Goal: Task Accomplishment & Management: Use online tool/utility

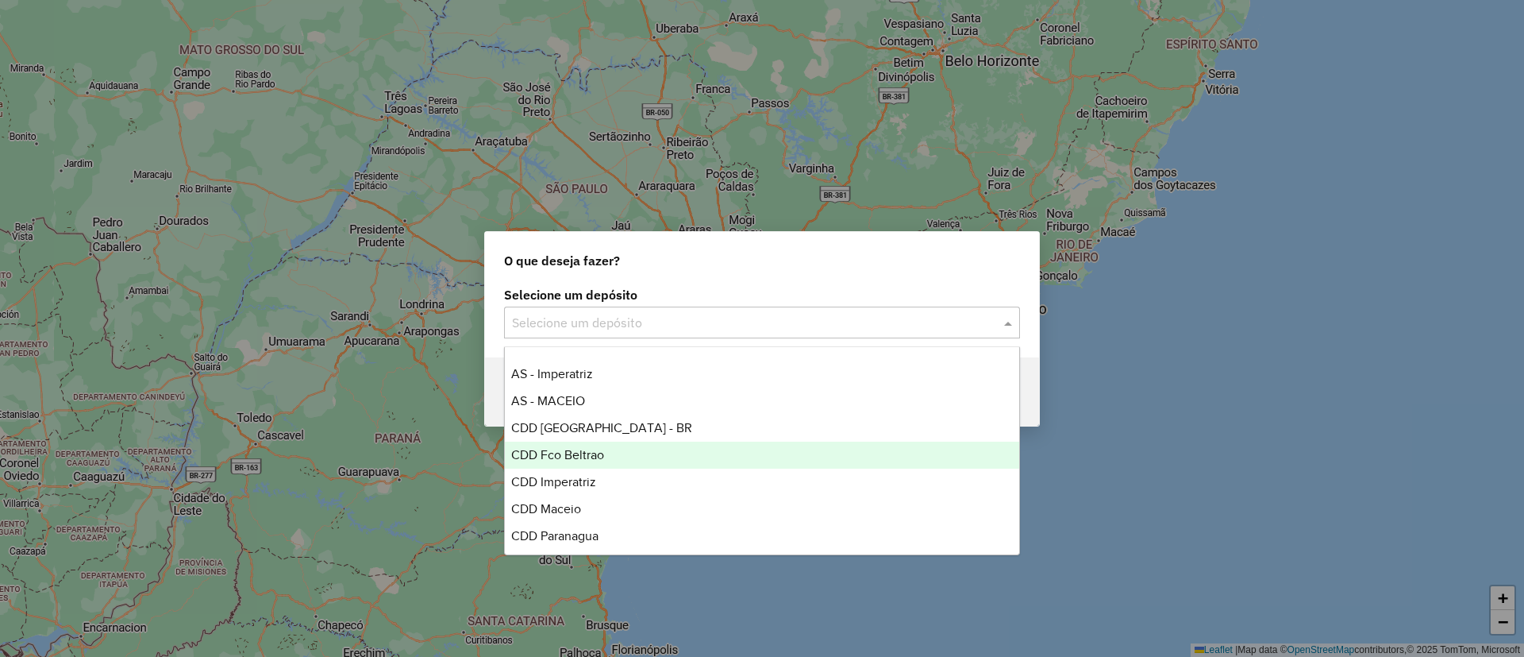
scroll to position [106, 0]
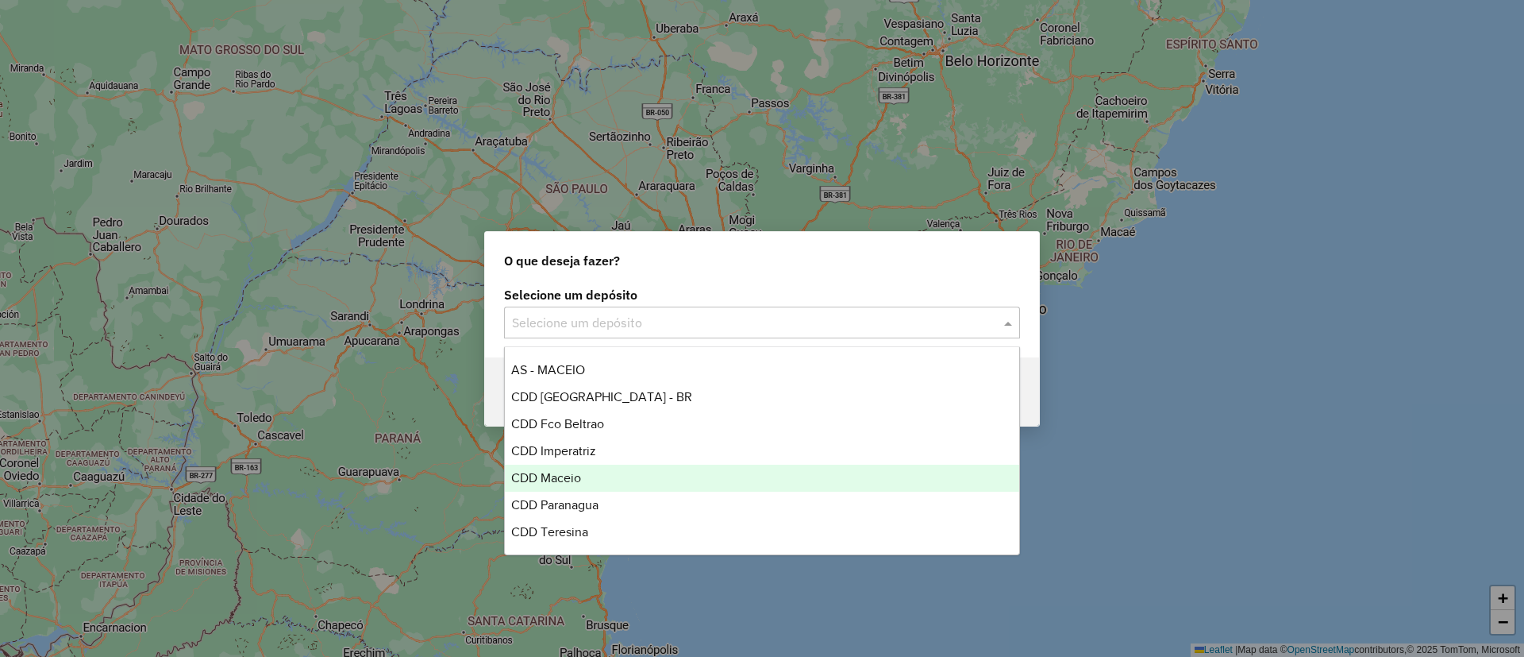
click at [564, 476] on span "CDD Maceio" at bounding box center [546, 477] width 70 height 13
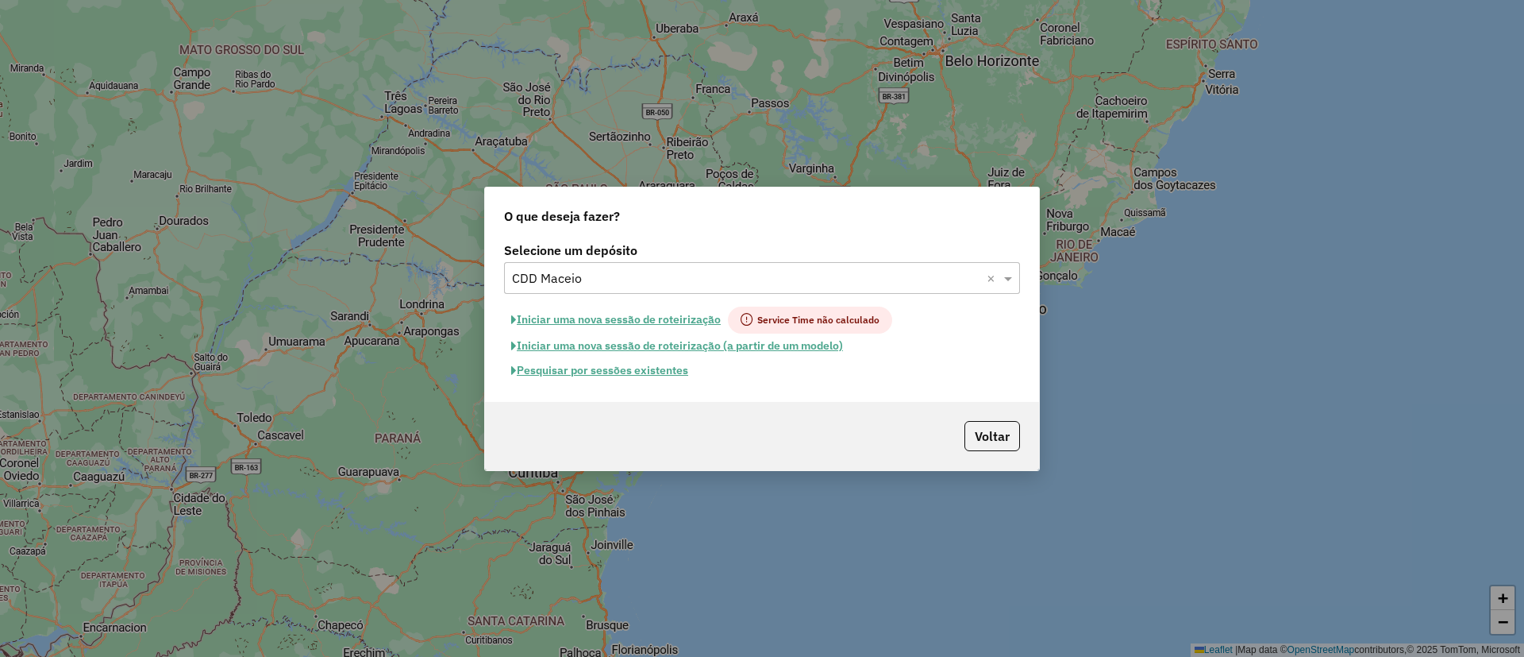
click at [601, 368] on button "Pesquisar por sessões existentes" at bounding box center [599, 370] width 191 height 25
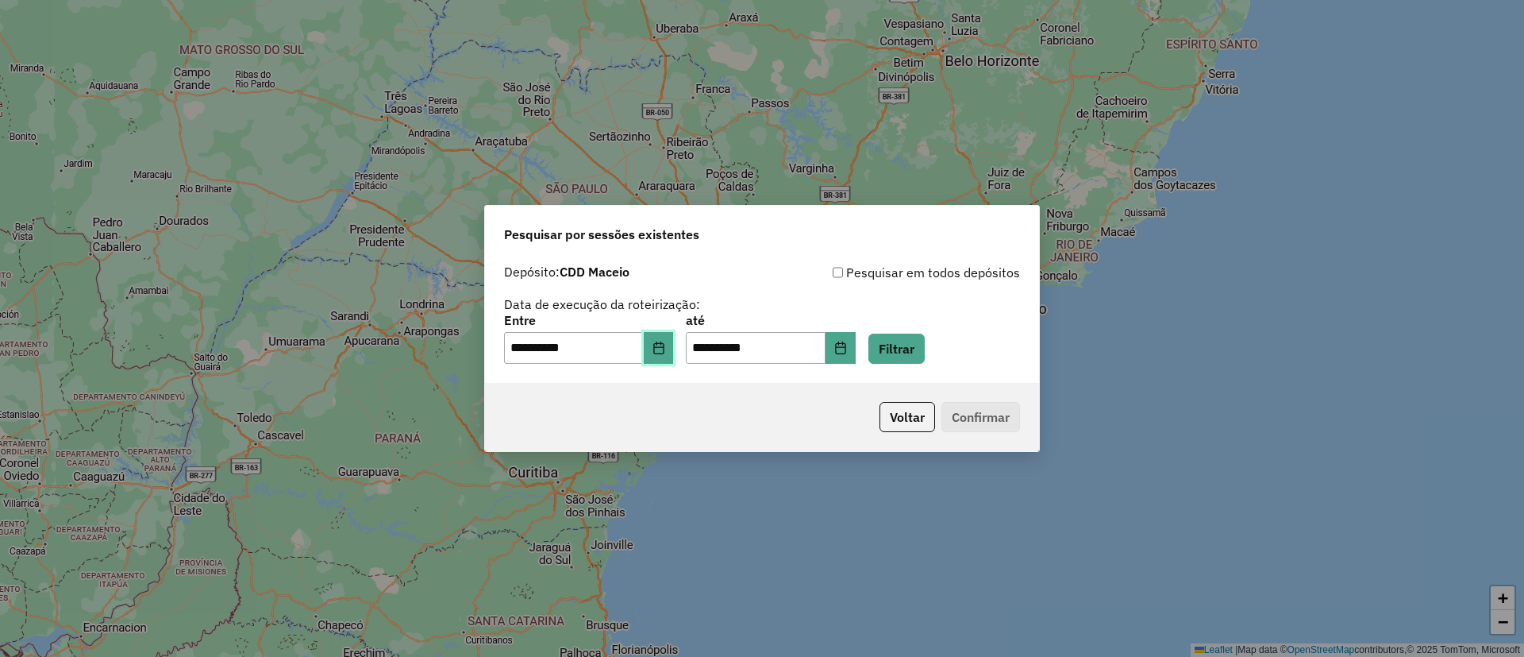
click at [660, 351] on button "Choose Date" at bounding box center [659, 348] width 30 height 32
click at [903, 339] on button "Filtrar" at bounding box center [896, 348] width 56 height 30
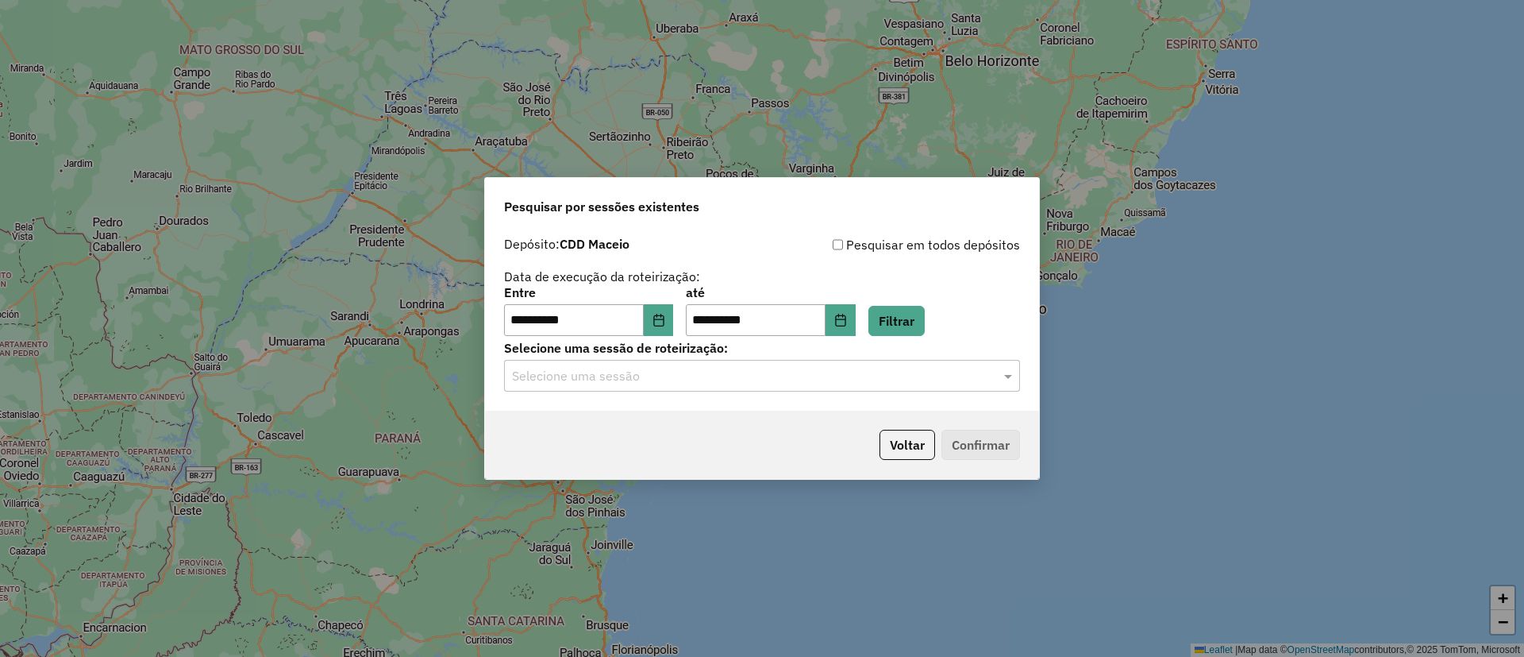
click at [652, 383] on input "text" at bounding box center [746, 376] width 468 height 19
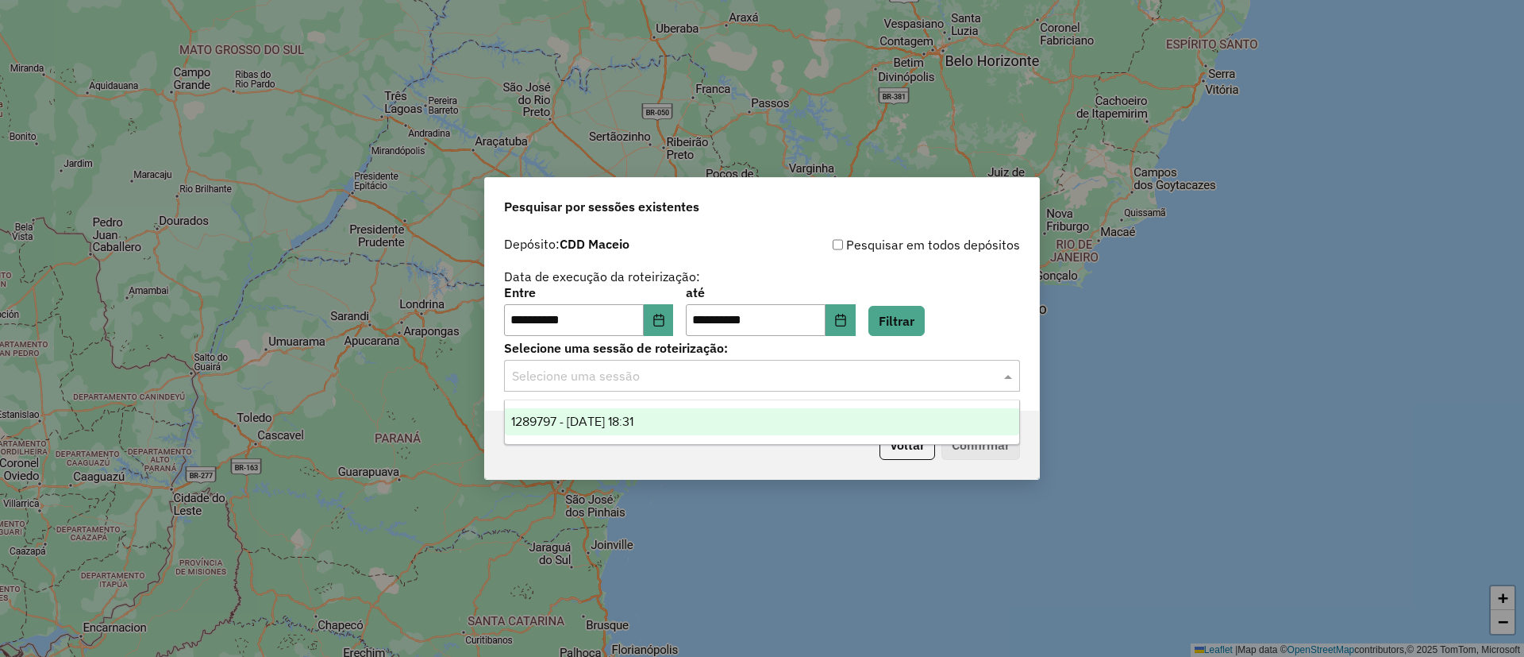
click at [576, 421] on span "1289797 - 07/10/2025 18:31" at bounding box center [572, 420] width 122 height 13
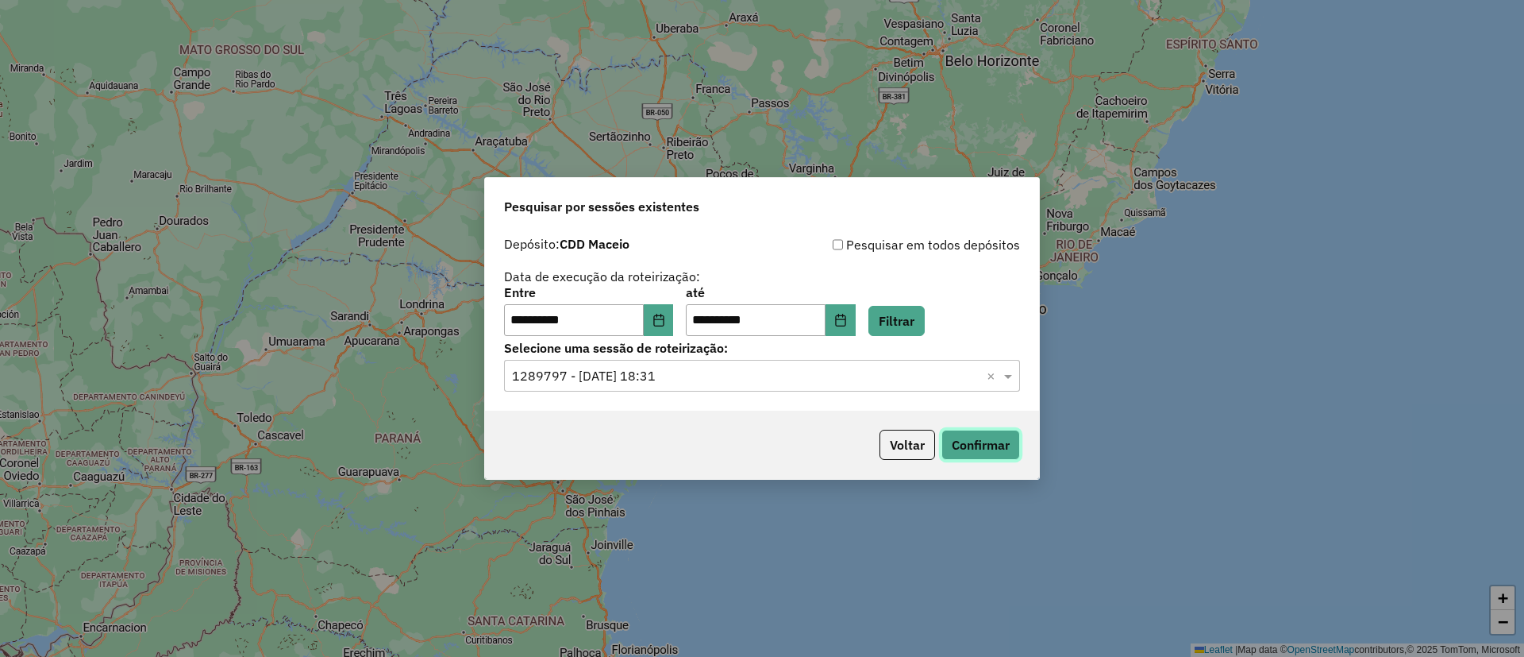
click at [959, 429] on button "Confirmar" at bounding box center [981, 444] width 79 height 30
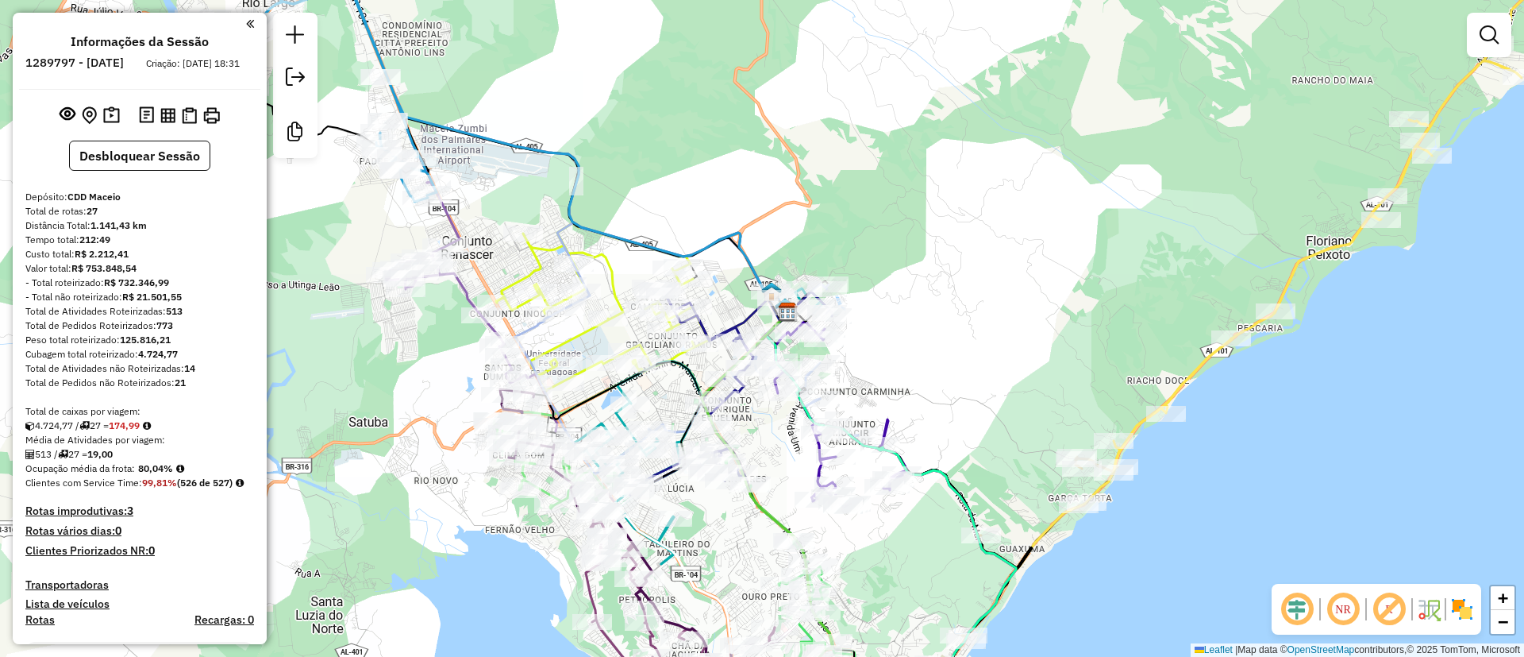
drag, startPoint x: 984, startPoint y: 272, endPoint x: 1248, endPoint y: 374, distance: 282.5
click at [1224, 366] on div "Janela de atendimento Grade de atendimento Capacidade Transportadoras Veículos …" at bounding box center [762, 328] width 1524 height 657
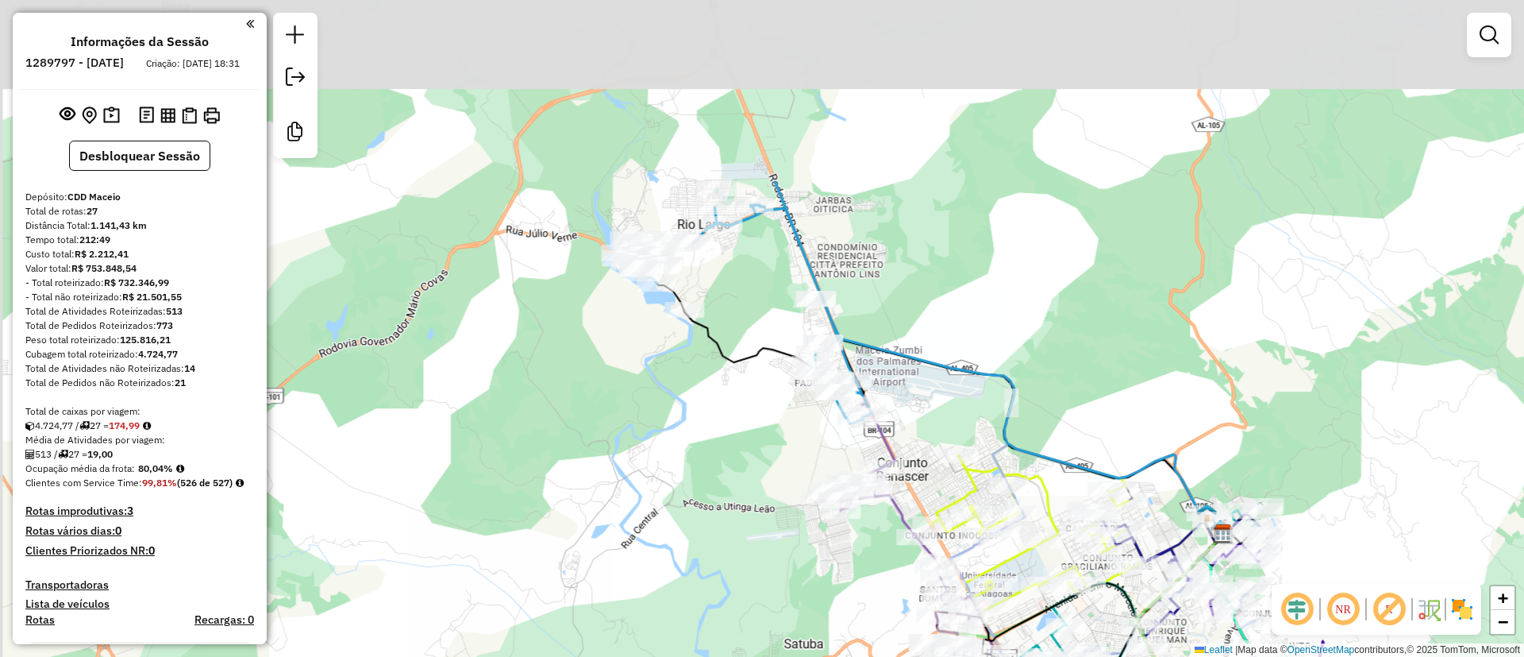
drag, startPoint x: 1068, startPoint y: 310, endPoint x: 1084, endPoint y: 325, distance: 21.9
click at [1084, 325] on div "Janela de atendimento Grade de atendimento Capacidade Transportadoras Veículos …" at bounding box center [762, 328] width 1524 height 657
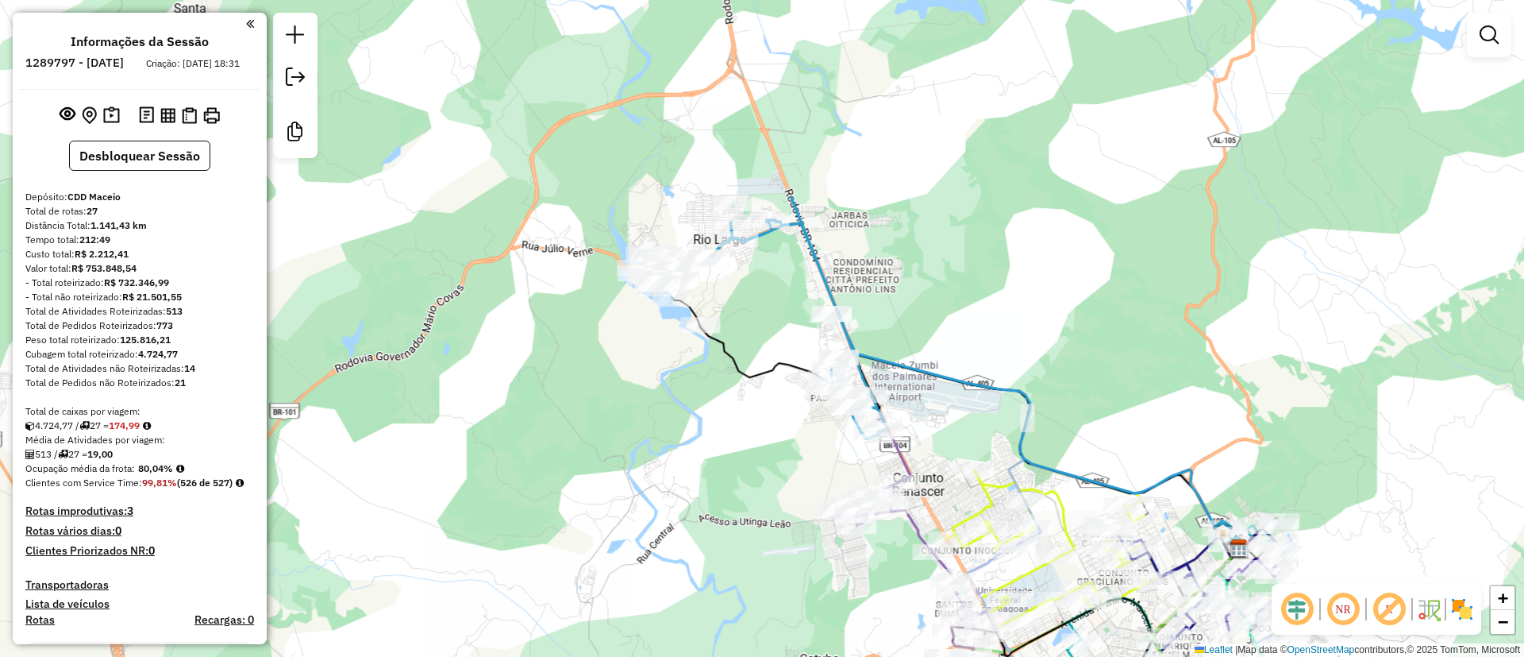
click at [1394, 614] on em at bounding box center [1389, 609] width 38 height 38
click at [1488, 615] on div "Janela de atendimento Grade de atendimento Capacidade Transportadoras Veículos …" at bounding box center [762, 328] width 1524 height 657
click at [1479, 619] on div "NR" at bounding box center [1377, 608] width 210 height 51
click at [1473, 615] on img at bounding box center [1462, 608] width 25 height 25
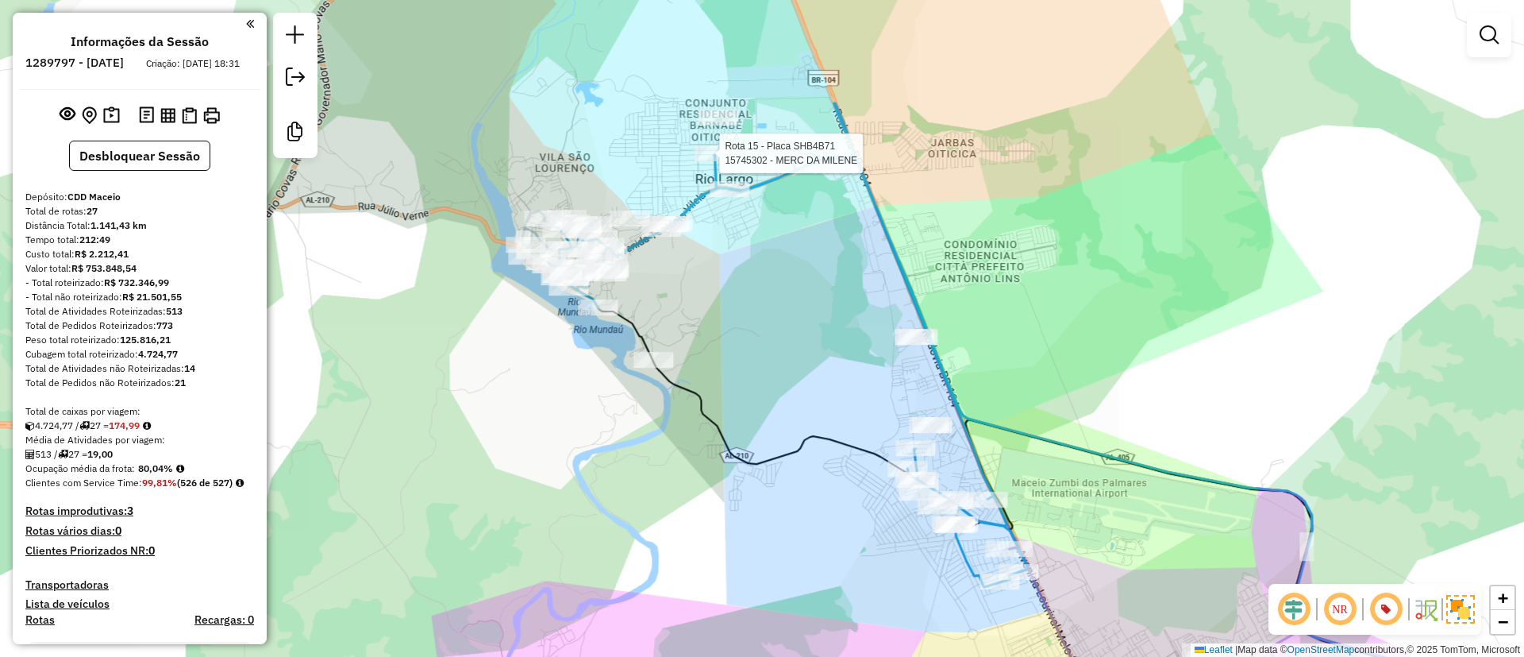
select select "**********"
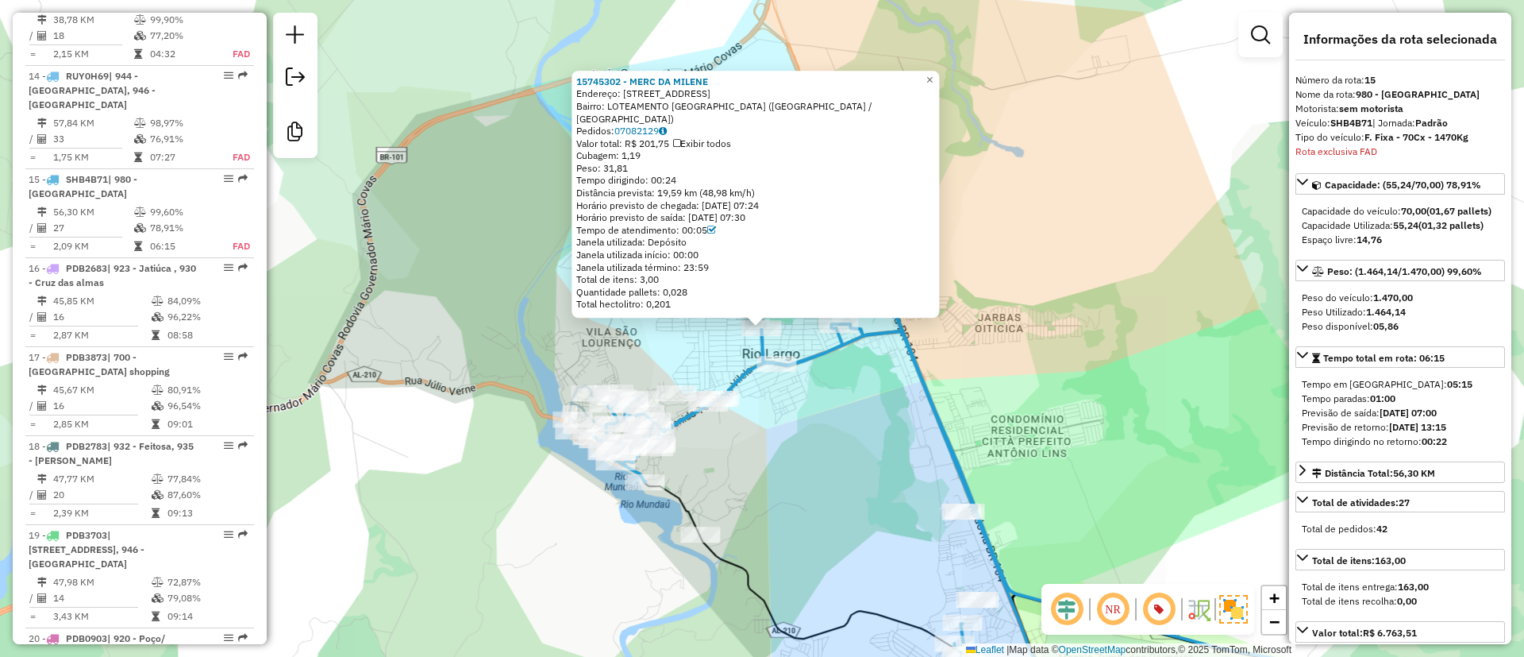
scroll to position [2167, 0]
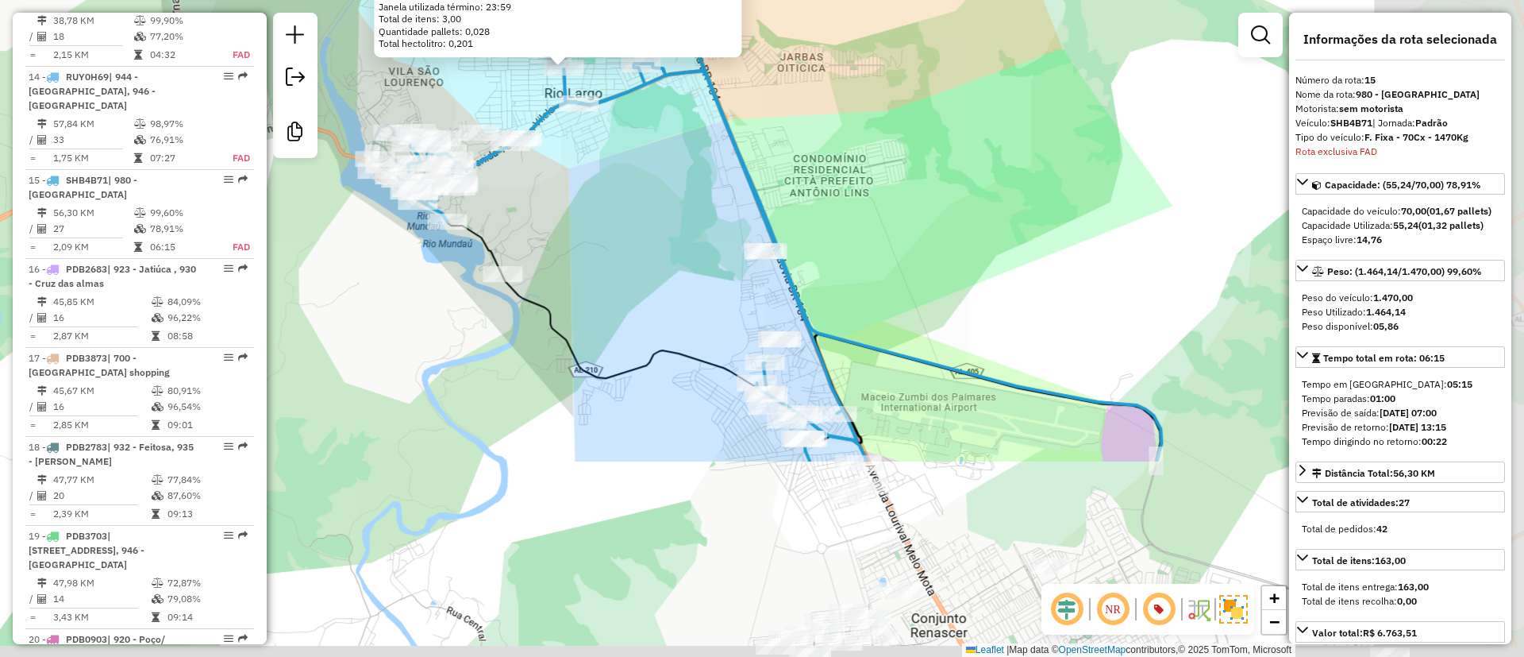
drag, startPoint x: 902, startPoint y: 449, endPoint x: 706, endPoint y: 191, distance: 324.7
click at [706, 191] on div "15745302 - MERC DA [PERSON_NAME]: RUA VIEIRA 08 Bairro: LOTEAMENTO [GEOGRAPHIC_…" at bounding box center [762, 328] width 1524 height 657
